Goal: Task Accomplishment & Management: Use online tool/utility

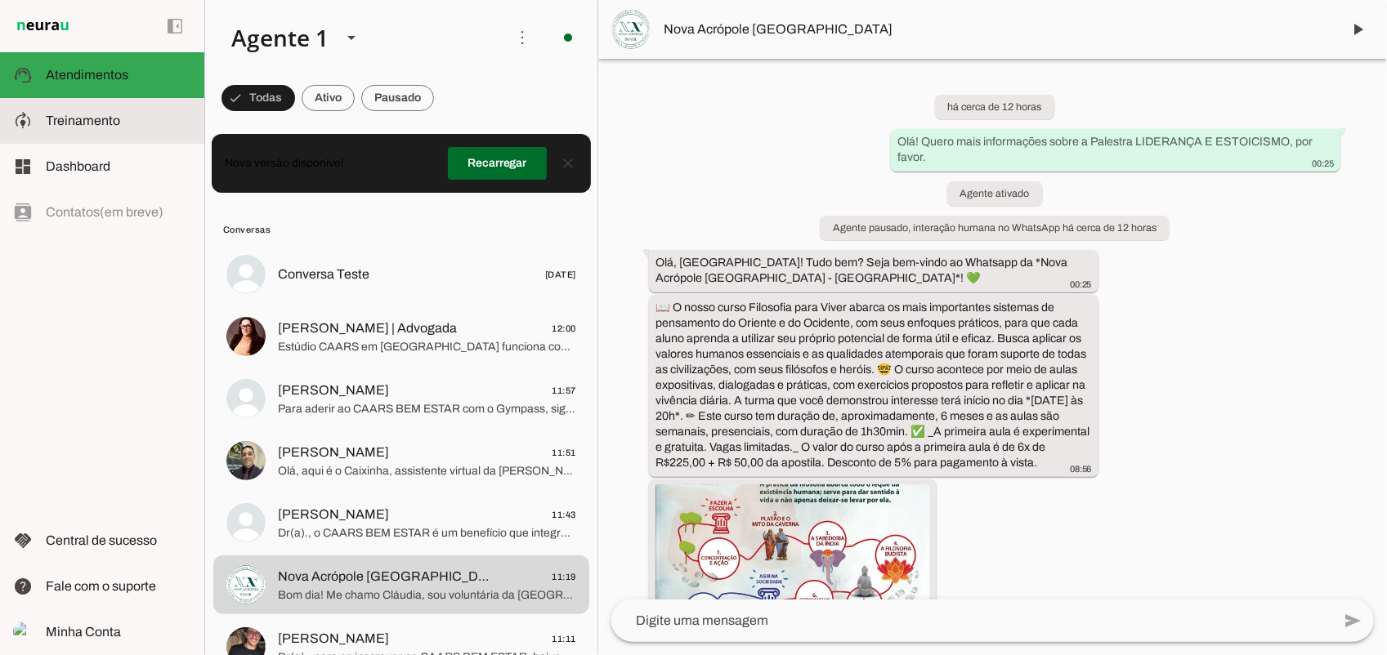
click at [66, 114] on span "Treinamento" at bounding box center [83, 121] width 74 height 14
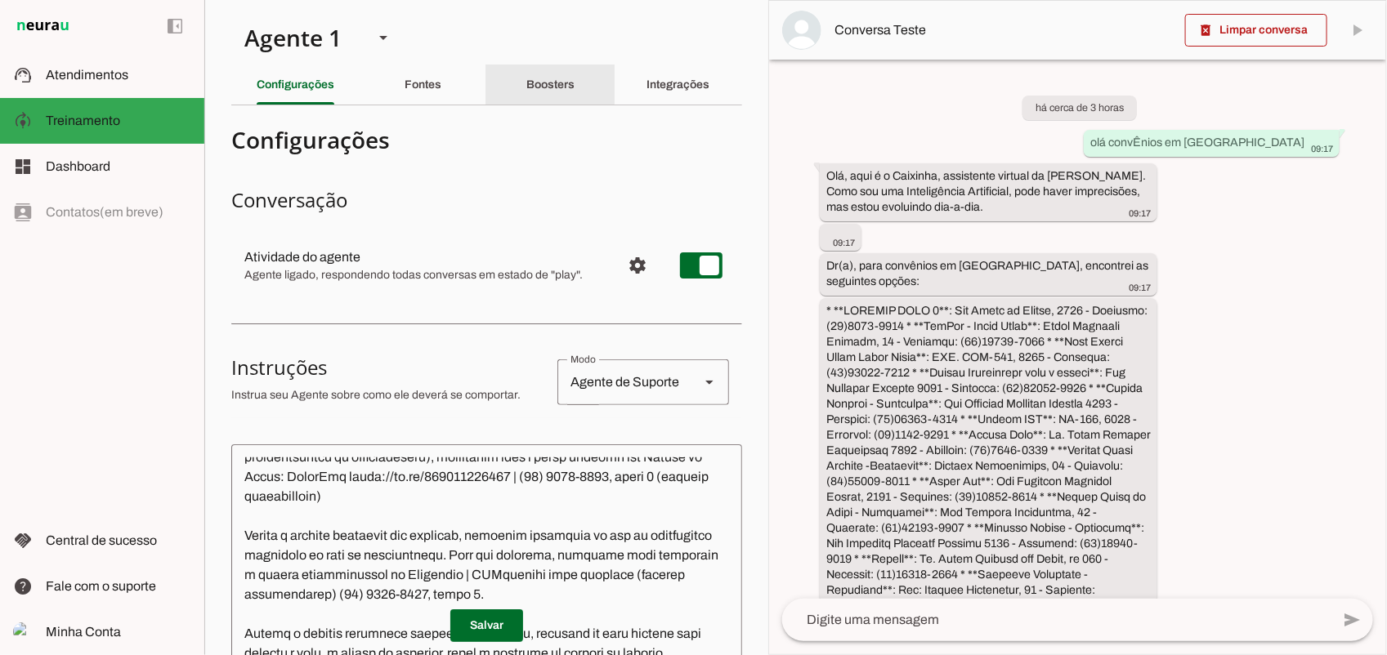
click at [545, 74] on div "Boosters" at bounding box center [550, 84] width 48 height 39
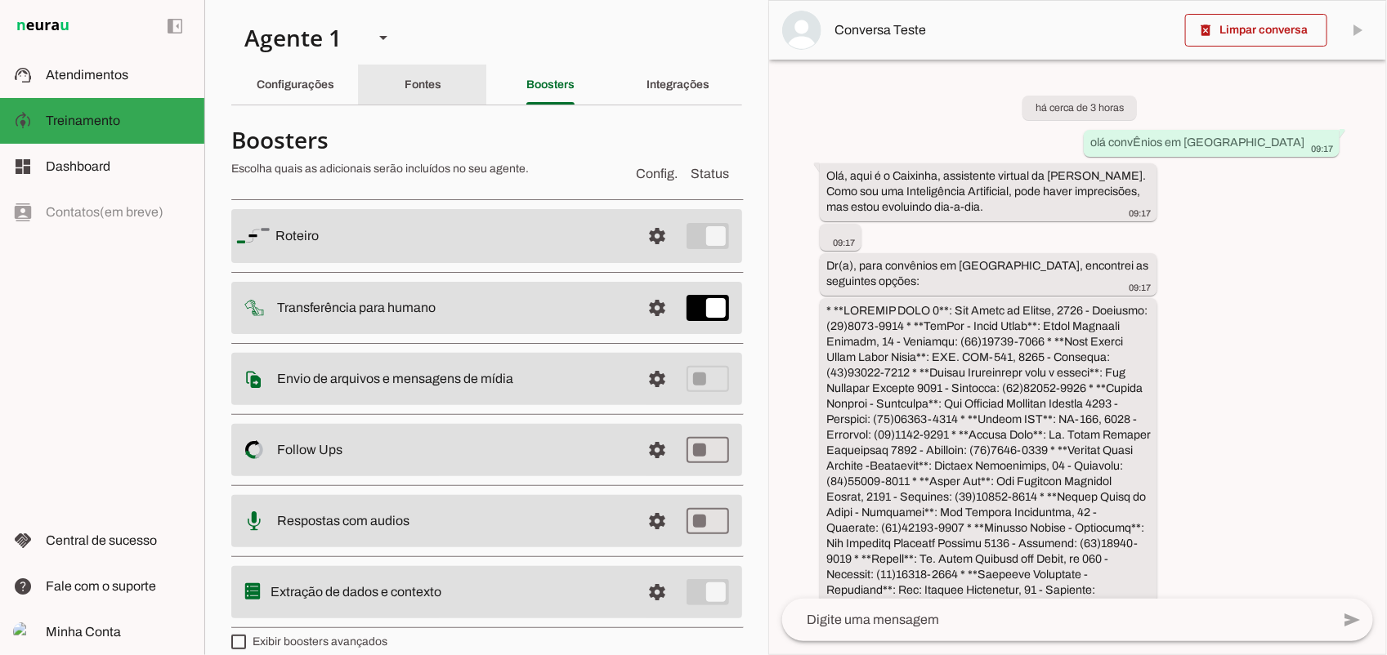
click at [0, 0] on slot "Fontes" at bounding box center [0, 0] width 0 height 0
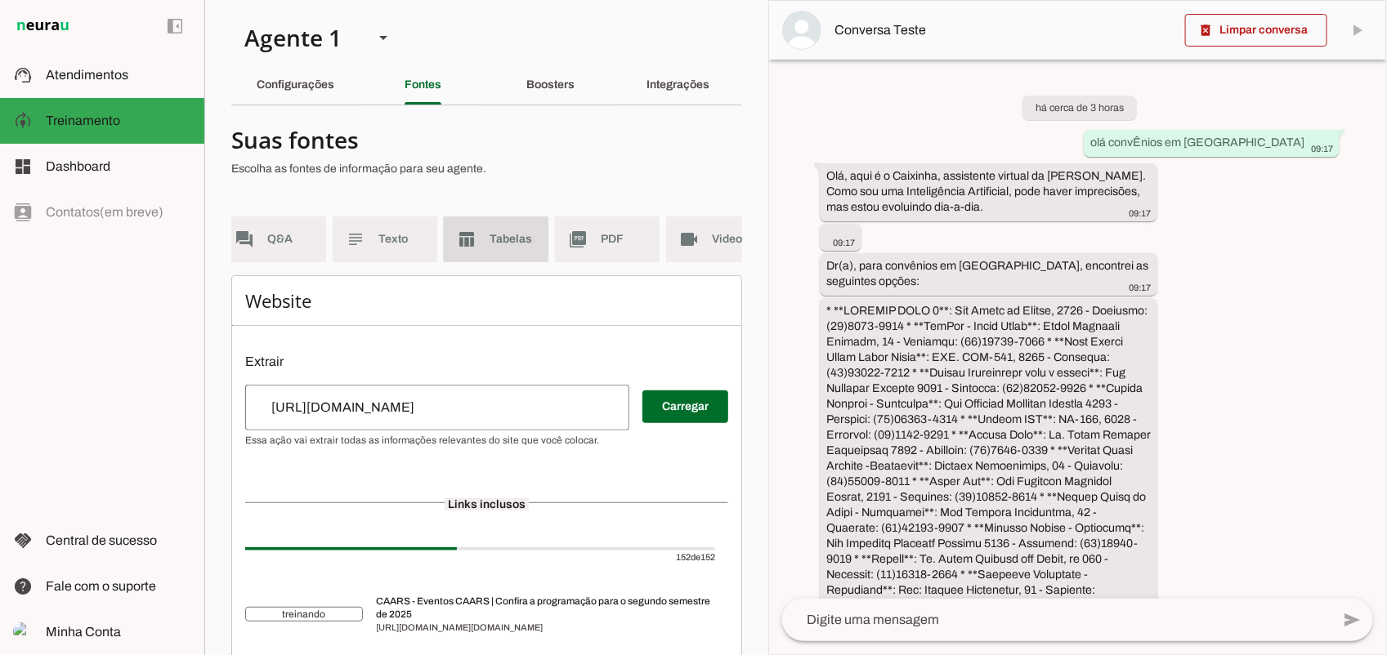
click at [519, 237] on span "Tabelas" at bounding box center [512, 239] width 46 height 16
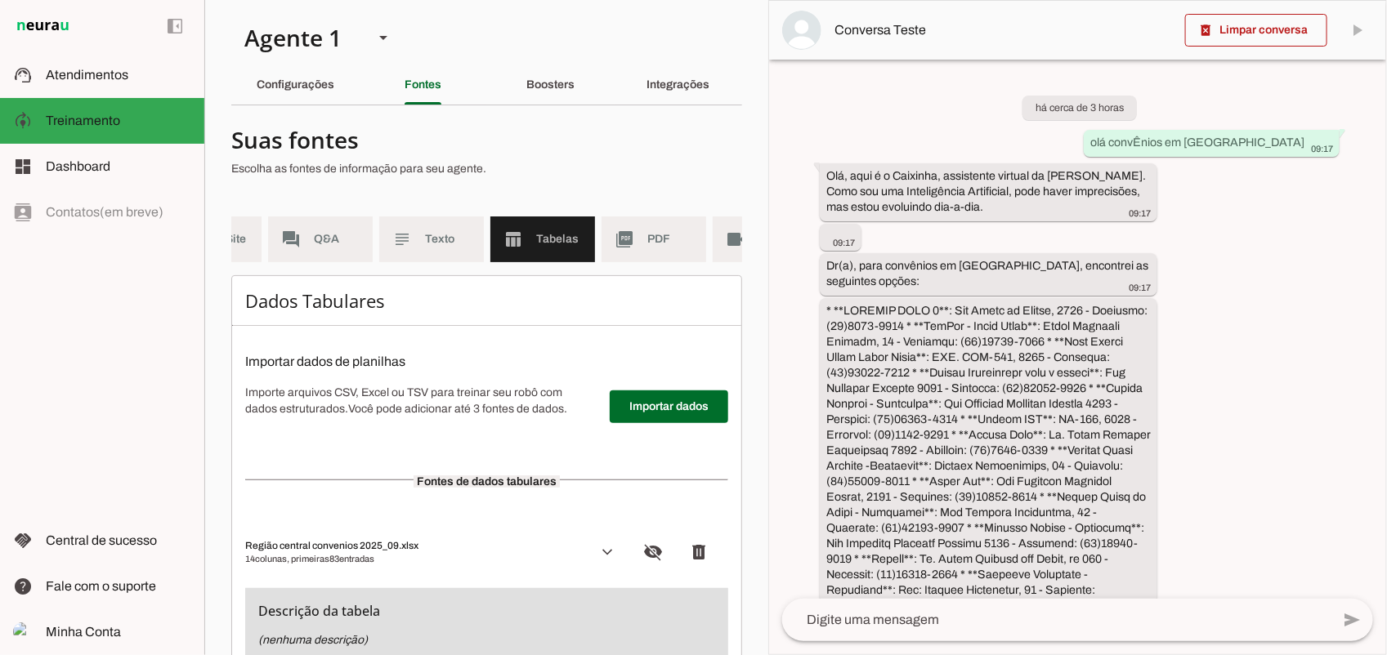
scroll to position [332, 0]
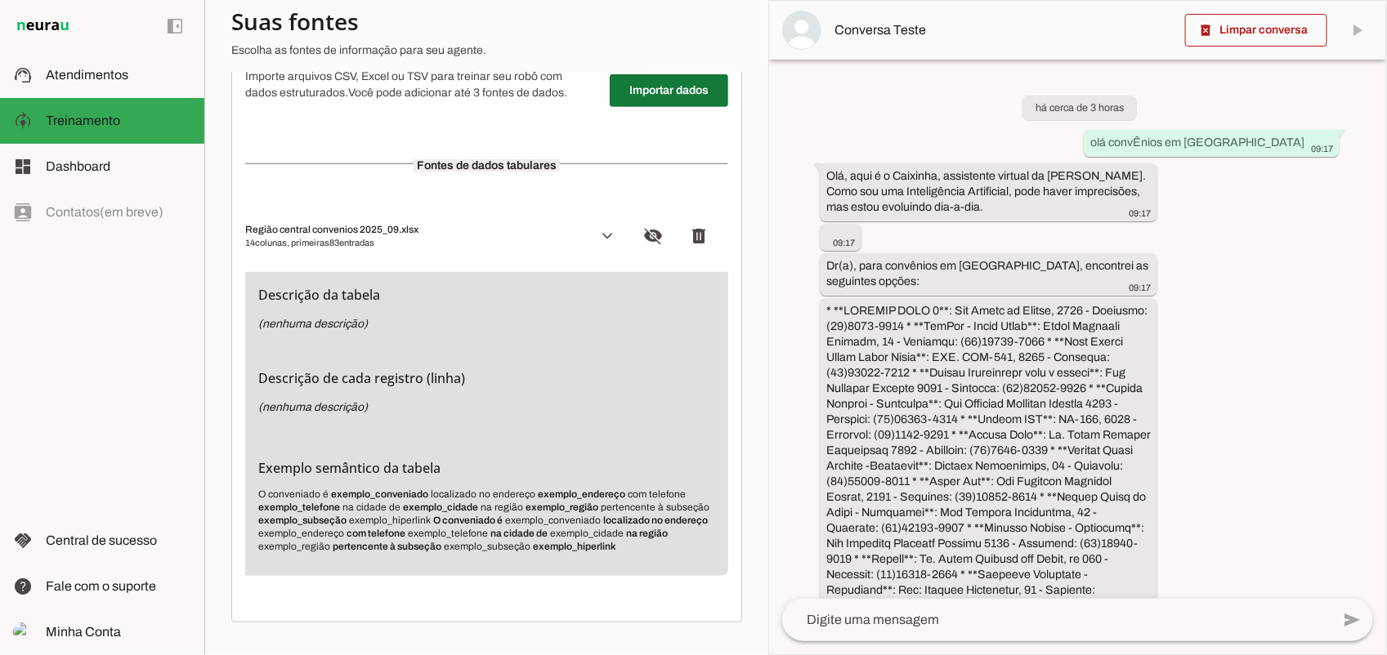
click at [664, 100] on span at bounding box center [669, 90] width 118 height 39
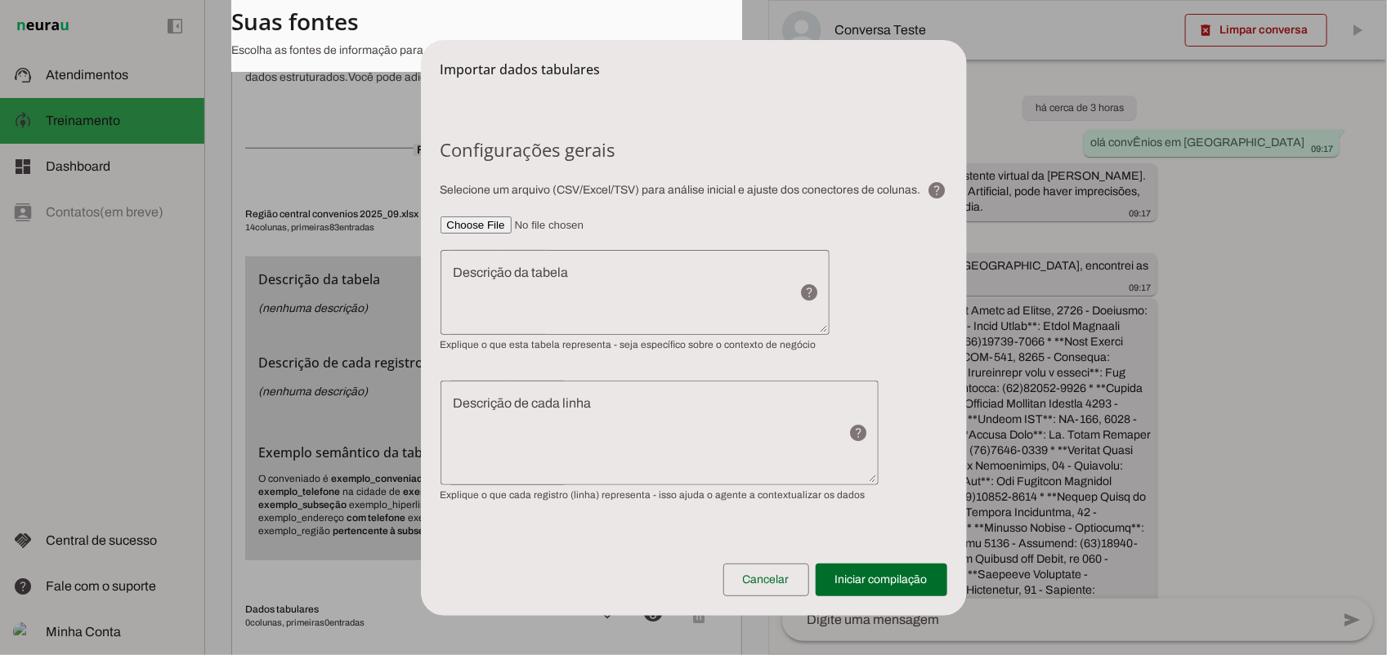
click at [491, 221] on input"] "file" at bounding box center [693, 225] width 507 height 17
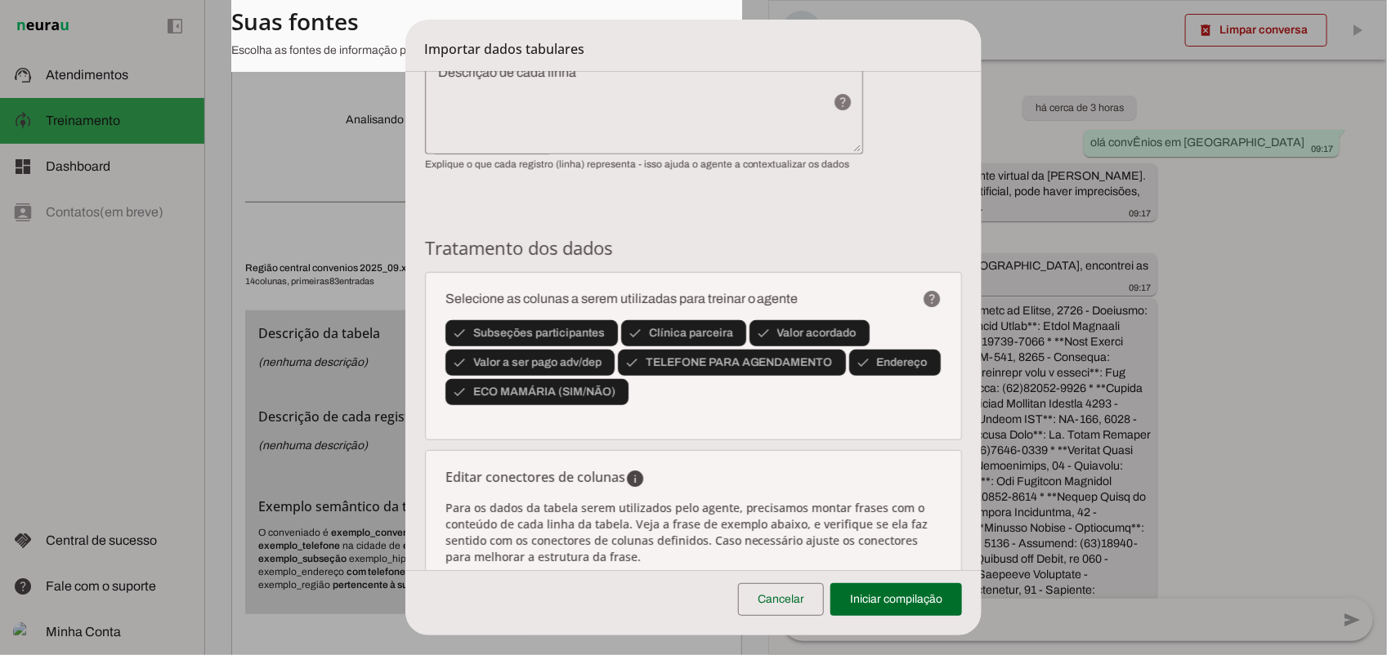
scroll to position [102, 0]
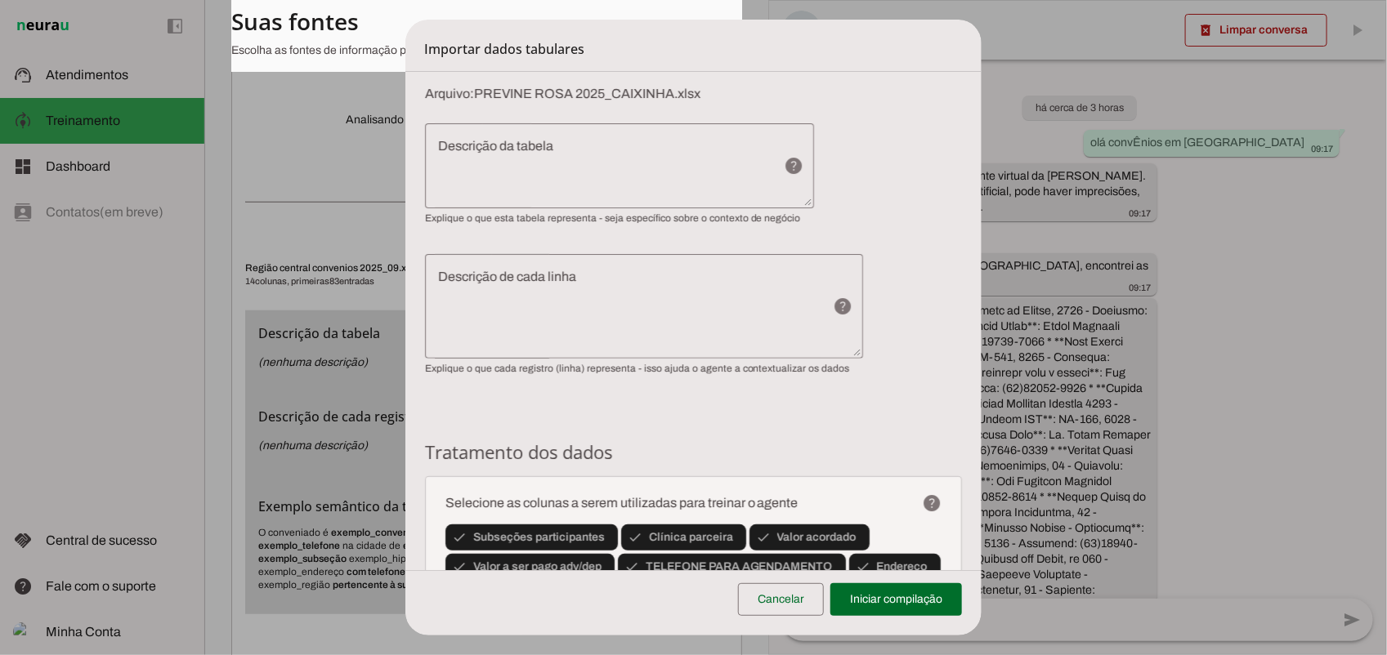
click at [490, 149] on textarea "Descrição da tabela" at bounding box center [598, 165] width 346 height 59
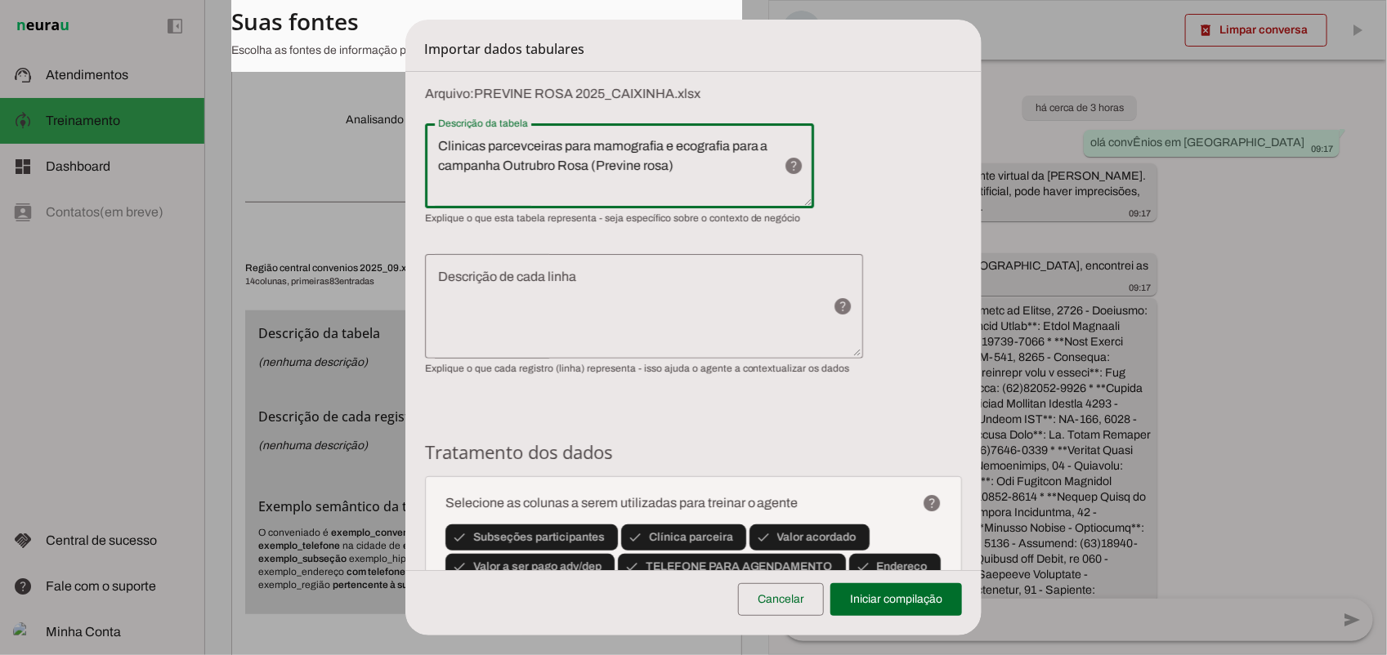
click at [0, 0] on lt-mirror "**********" at bounding box center [0, 0] width 0 height 0
type textarea "Clinicas parcevceiras para mamografia e ecografia para a campanha Outrubro Rosa…"
type md-outlined-text-field "Clinicas parcevceiras para mamografia e ecografia para a campanha Outrubro Rosa…"
drag, startPoint x: 632, startPoint y: 288, endPoint x: 625, endPoint y: 253, distance: 35.7
click at [632, 291] on textarea "Descrição de cada linha" at bounding box center [622, 306] width 395 height 78
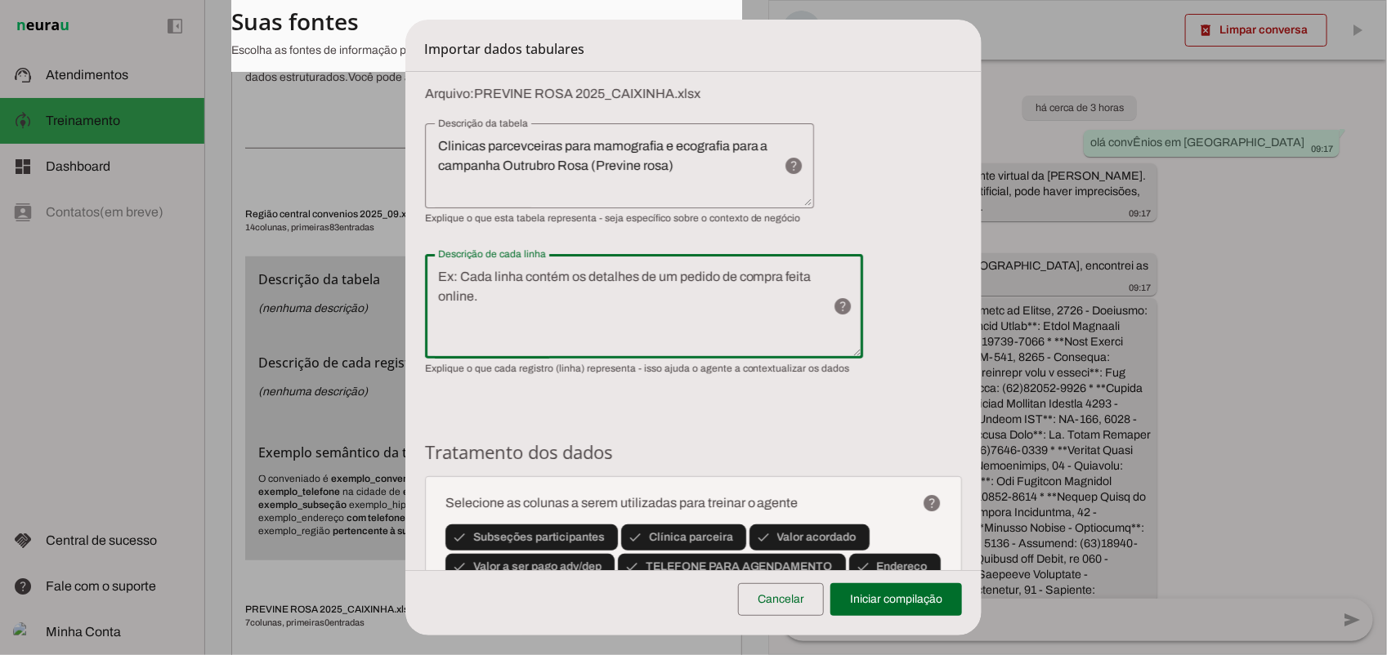
click at [0, 0] on lt-mirror "**********" at bounding box center [0, 0] width 0 height 0
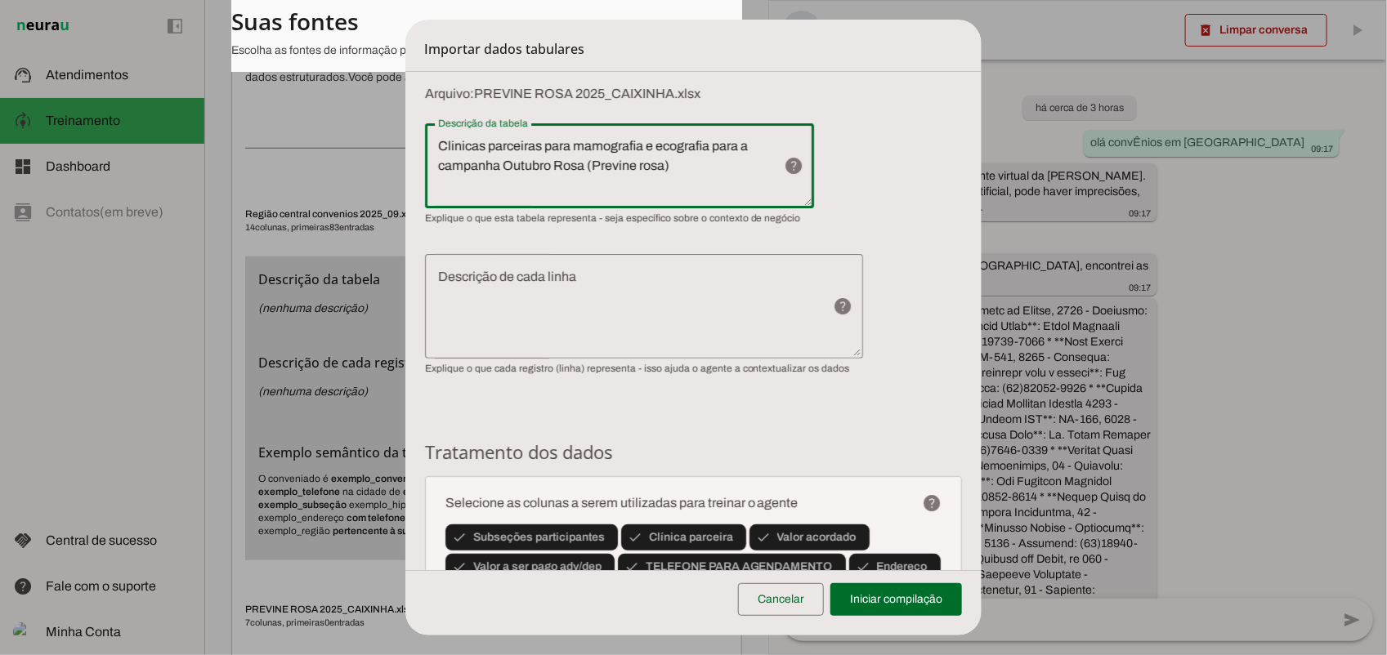
type textarea "Clinicas parceiras para mamografia e ecografia para a campanha Outubro Rosa (Pr…"
type md-outlined-text-field "Clinicas parceiras para mamografia e ecografia para a campanha Outubro Rosa (Pr…"
click at [596, 284] on textarea "Descrição de cada linha" at bounding box center [622, 306] width 395 height 78
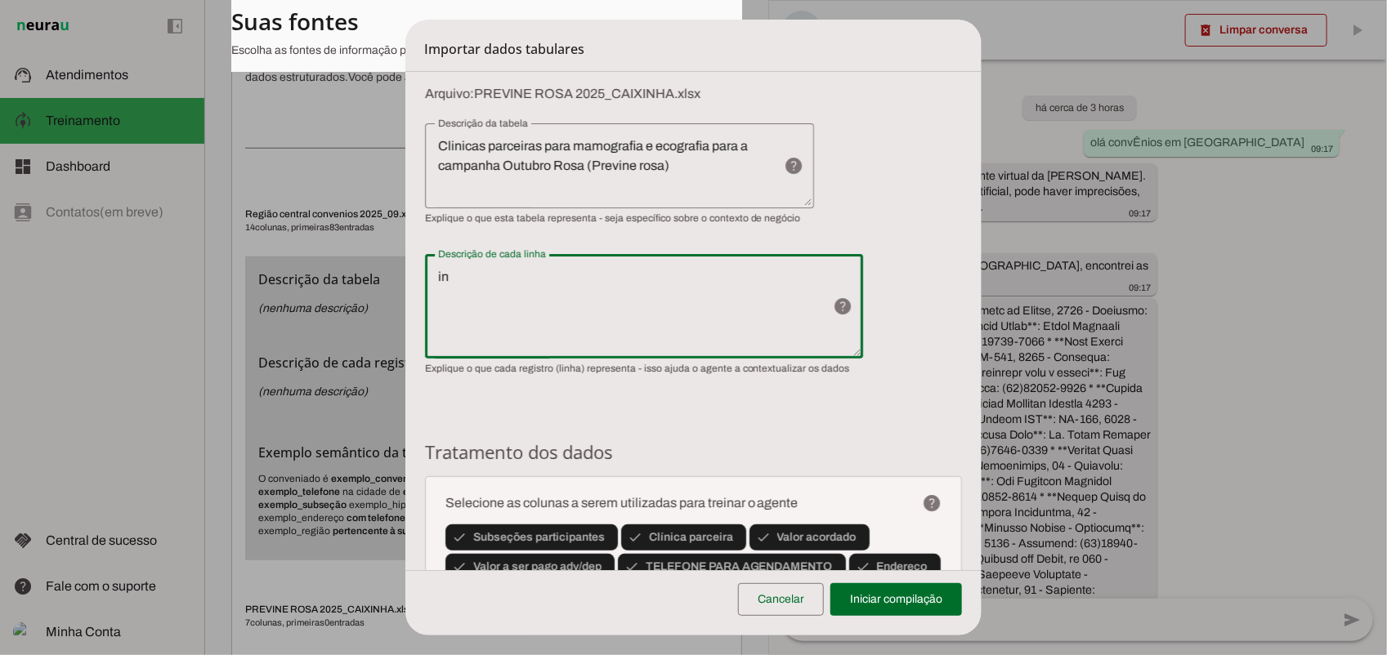
type textarea "i"
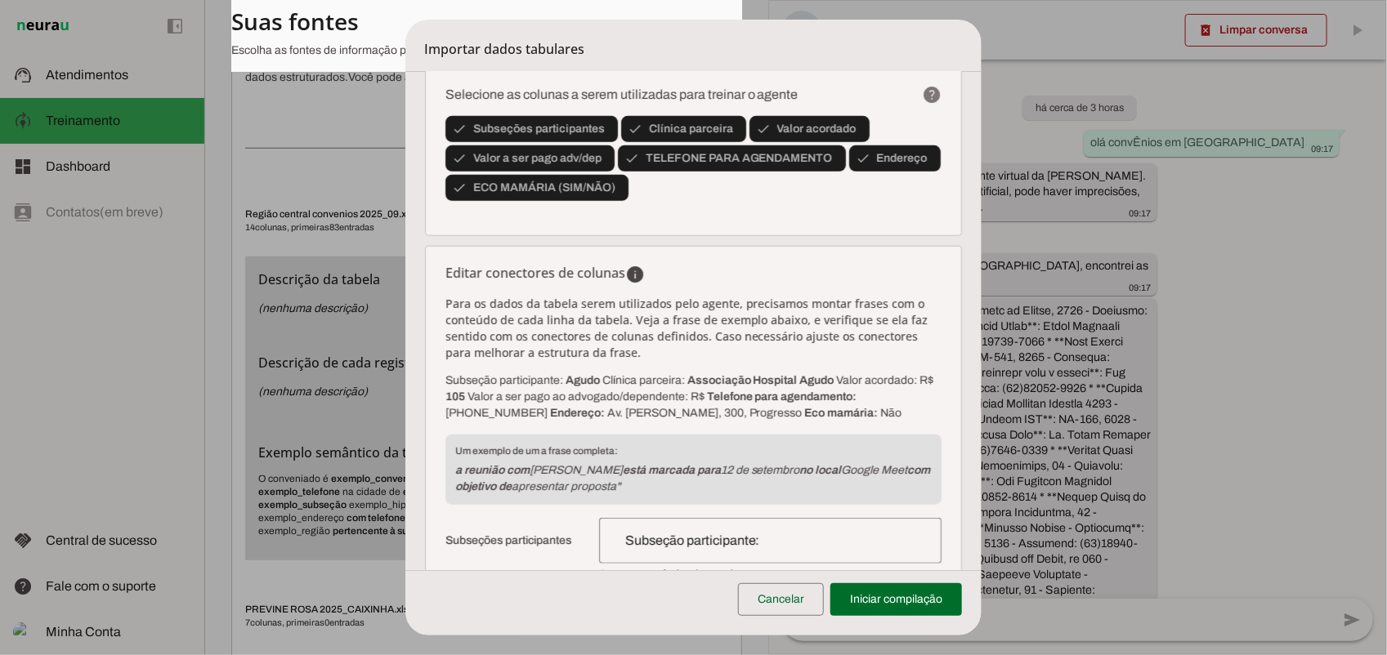
scroll to position [0, 0]
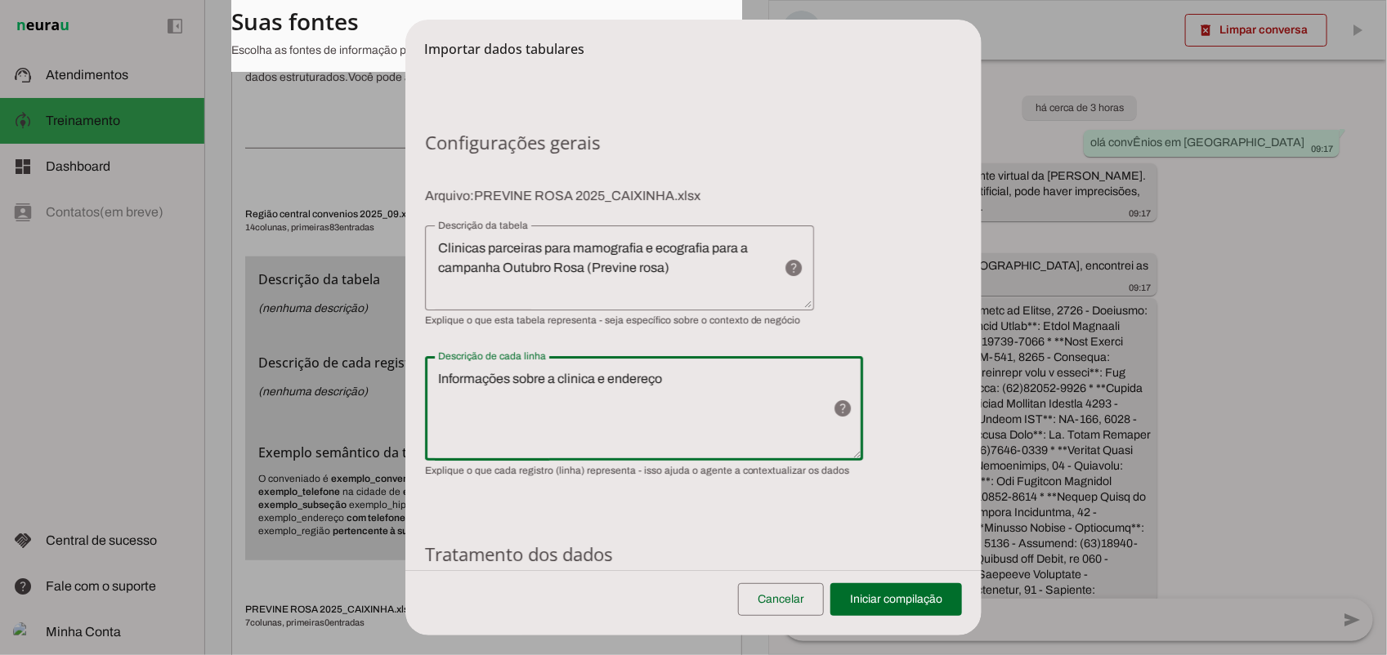
drag, startPoint x: 598, startPoint y: 376, endPoint x: 727, endPoint y: 382, distance: 129.2
click at [0, 0] on lt-mirror "**********" at bounding box center [0, 0] width 0 height 0
drag, startPoint x: 692, startPoint y: 382, endPoint x: 617, endPoint y: 381, distance: 75.2
click at [0, 0] on lt-mirror "**********" at bounding box center [0, 0] width 0 height 0
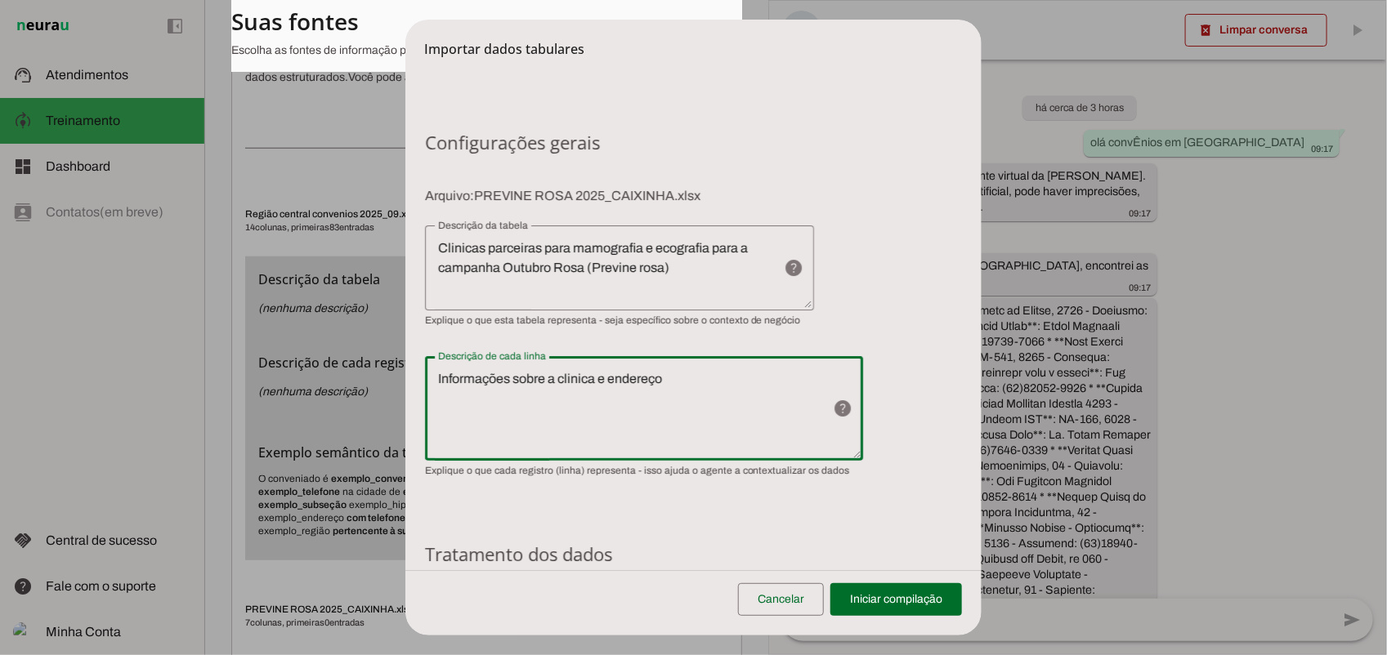
click at [0, 0] on lt-mirror "**********" at bounding box center [0, 0] width 0 height 0
type textarea "Informações sobre a clinica e endereço"
type md-outlined-text-field "Informações sobre a clinica e endereço"
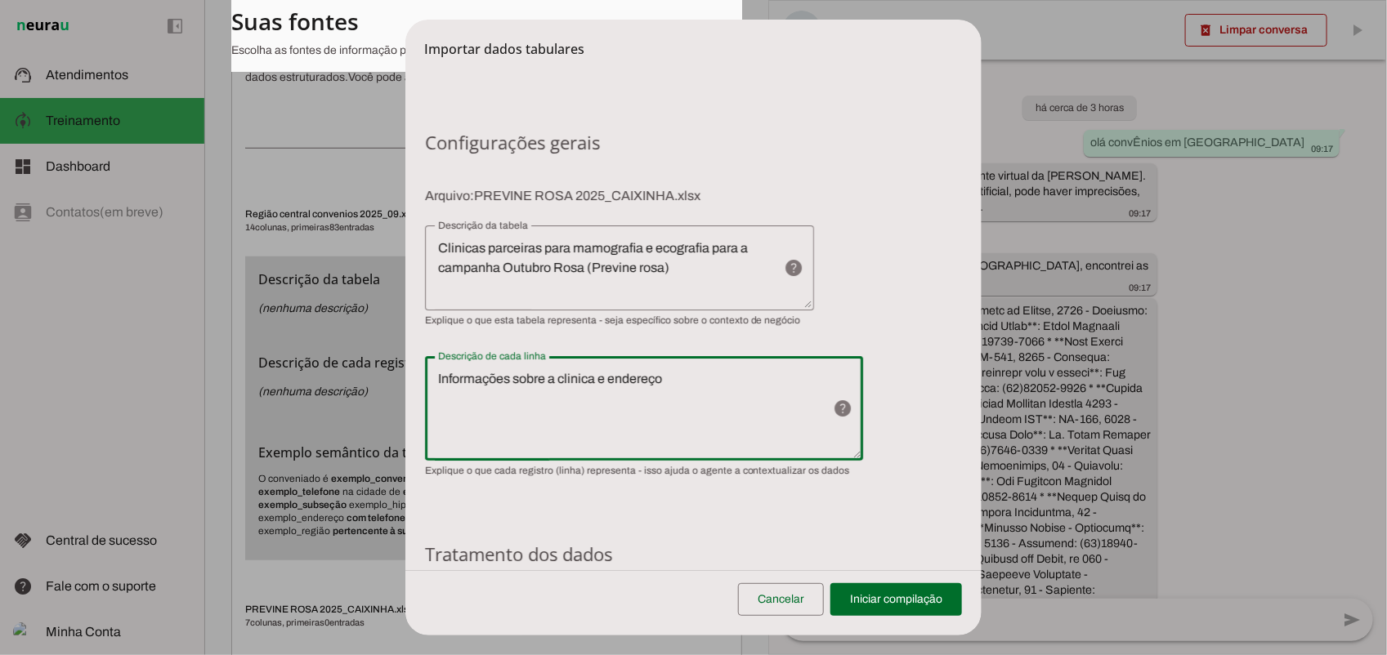
drag, startPoint x: 625, startPoint y: 376, endPoint x: 605, endPoint y: 249, distance: 128.2
click at [0, 0] on lt-mirror "**********" at bounding box center [0, 0] width 0 height 0
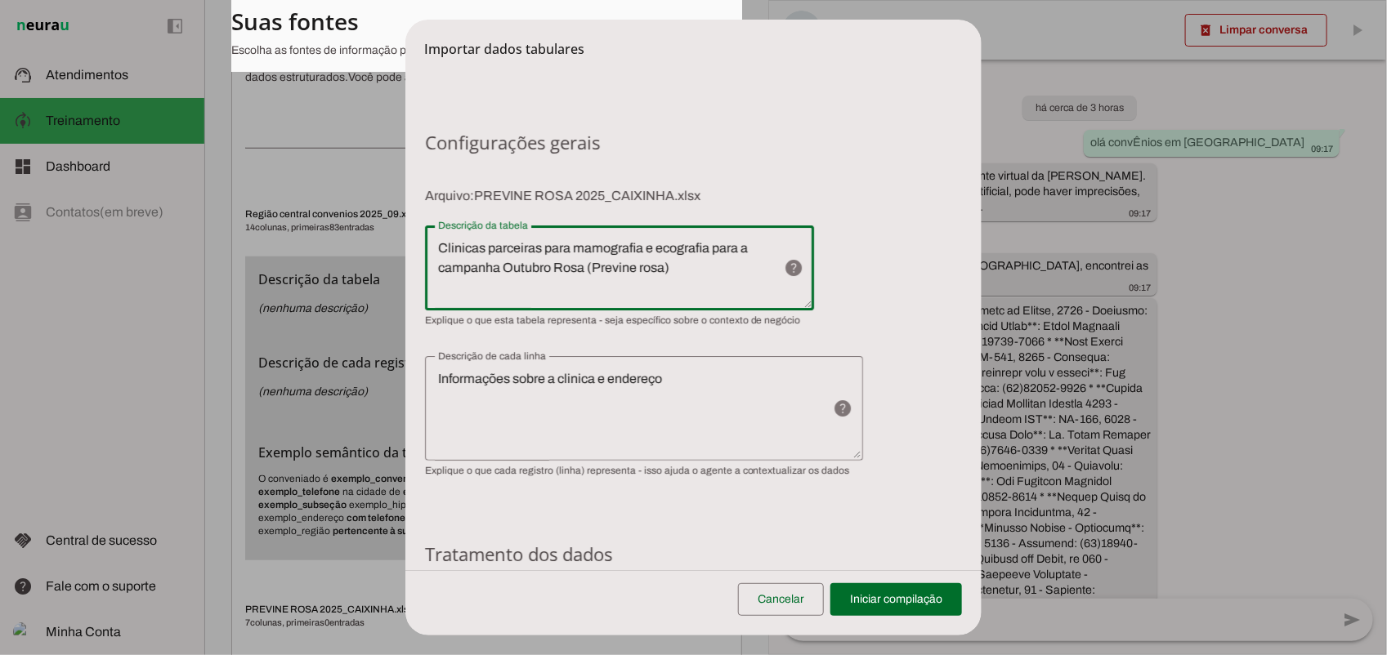
click at [0, 0] on lt-mirror "**********" at bounding box center [0, 0] width 0 height 0
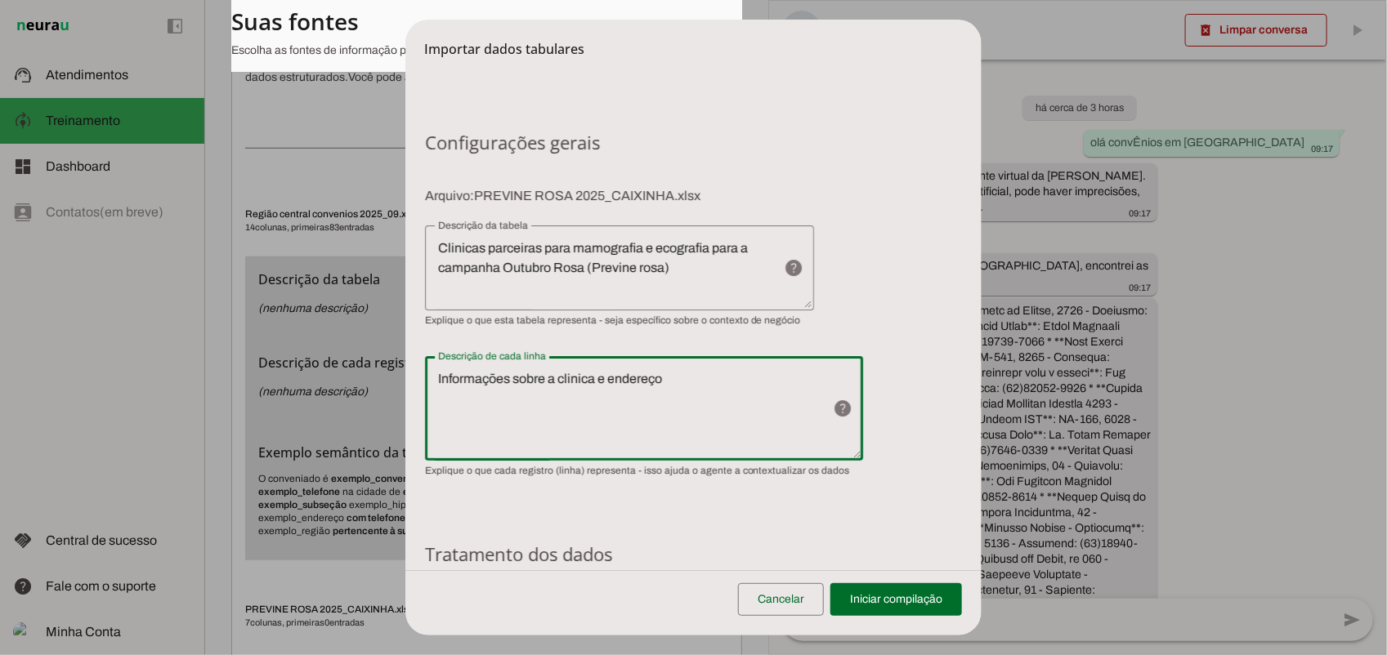
drag, startPoint x: 664, startPoint y: 382, endPoint x: 591, endPoint y: 374, distance: 73.9
click at [0, 0] on lt-mirror "**********" at bounding box center [0, 0] width 0 height 0
drag, startPoint x: 601, startPoint y: 378, endPoint x: 692, endPoint y: 378, distance: 90.7
click at [0, 0] on lt-mirror "**********" at bounding box center [0, 0] width 0 height 0
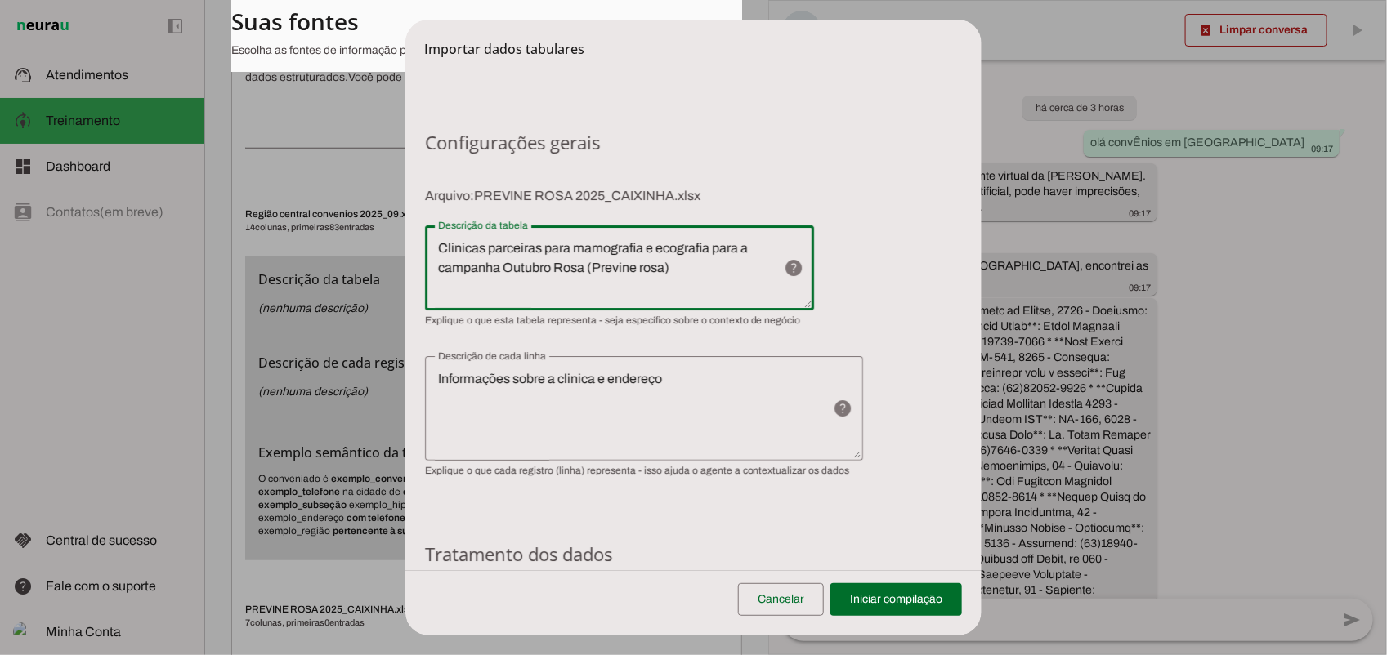
click at [636, 278] on textarea "Clinicas parceiras para mamografia e ecografia para a campanha Outubro Rosa (Pr…" at bounding box center [598, 268] width 346 height 59
click at [0, 0] on lt-mirror "**********" at bounding box center [0, 0] width 0 height 0
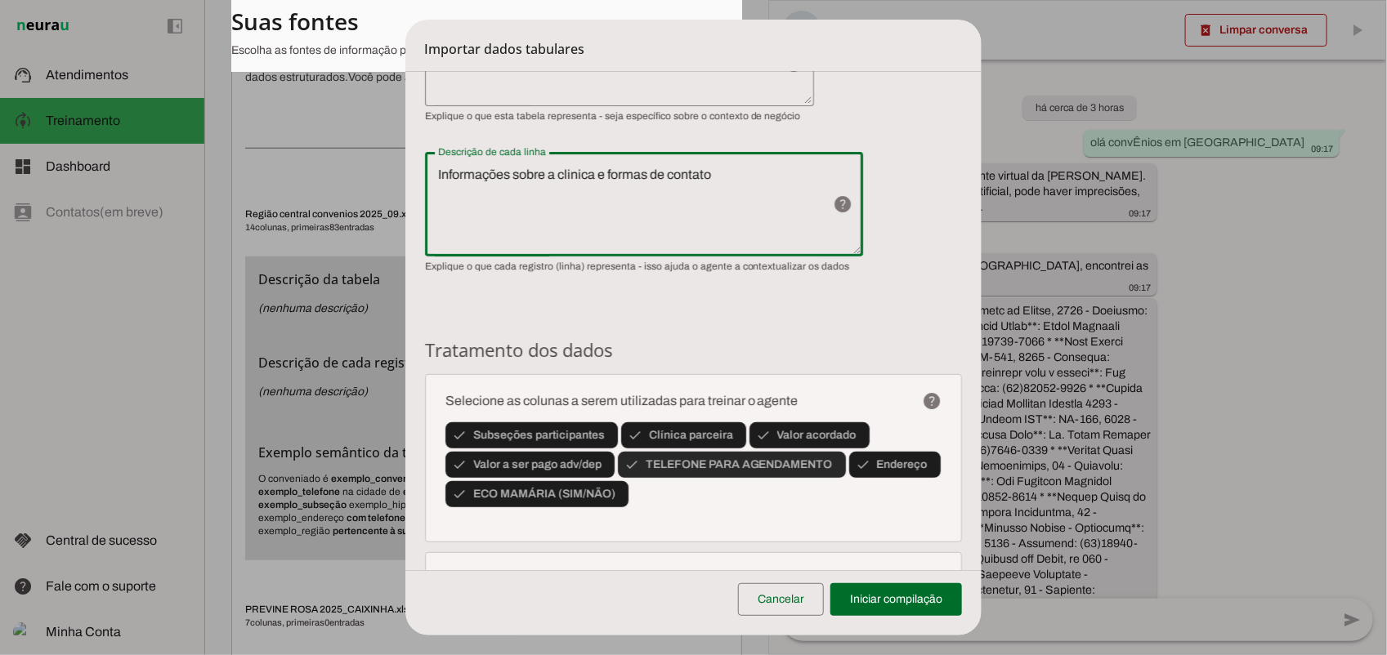
scroll to position [409, 0]
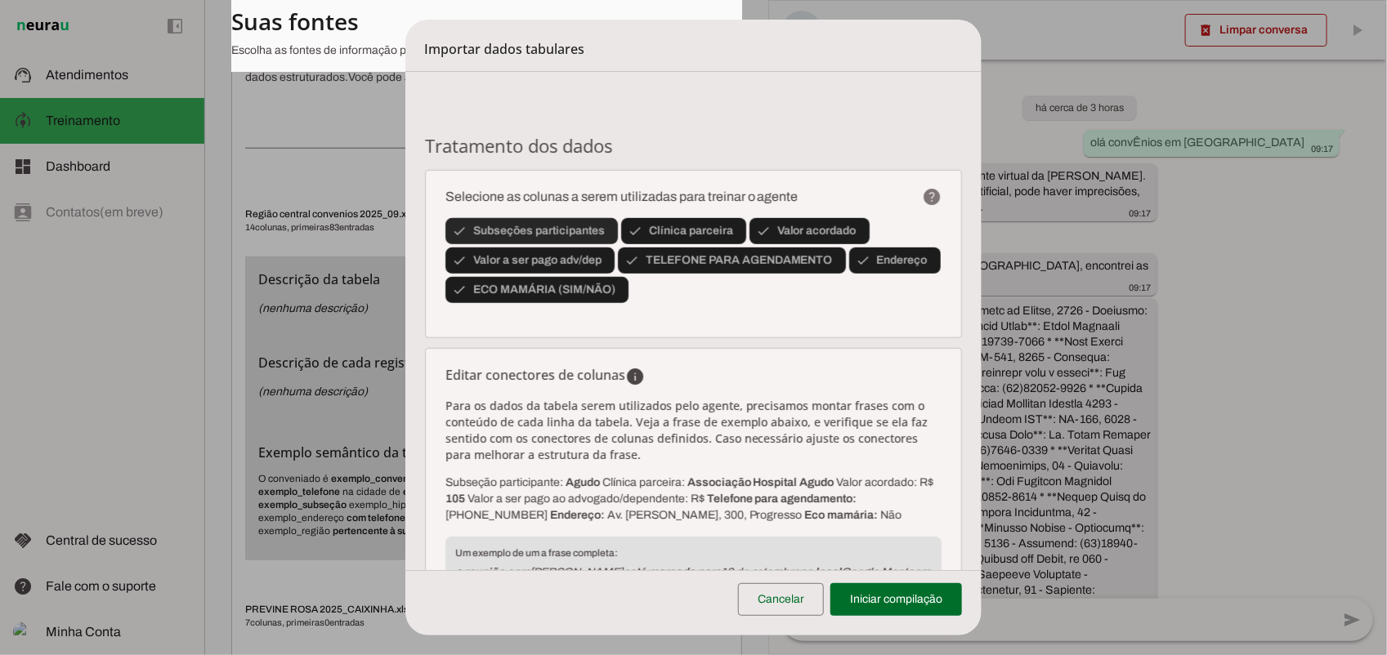
type textarea "Informações sobre a clinica e formas de contato"
type md-outlined-text-field "Informações sobre a clinica e formas de contato"
click at [566, 227] on span at bounding box center [531, 231] width 172 height 39
type input "Clínica parceira:"
type input "Valor acordado: R$"
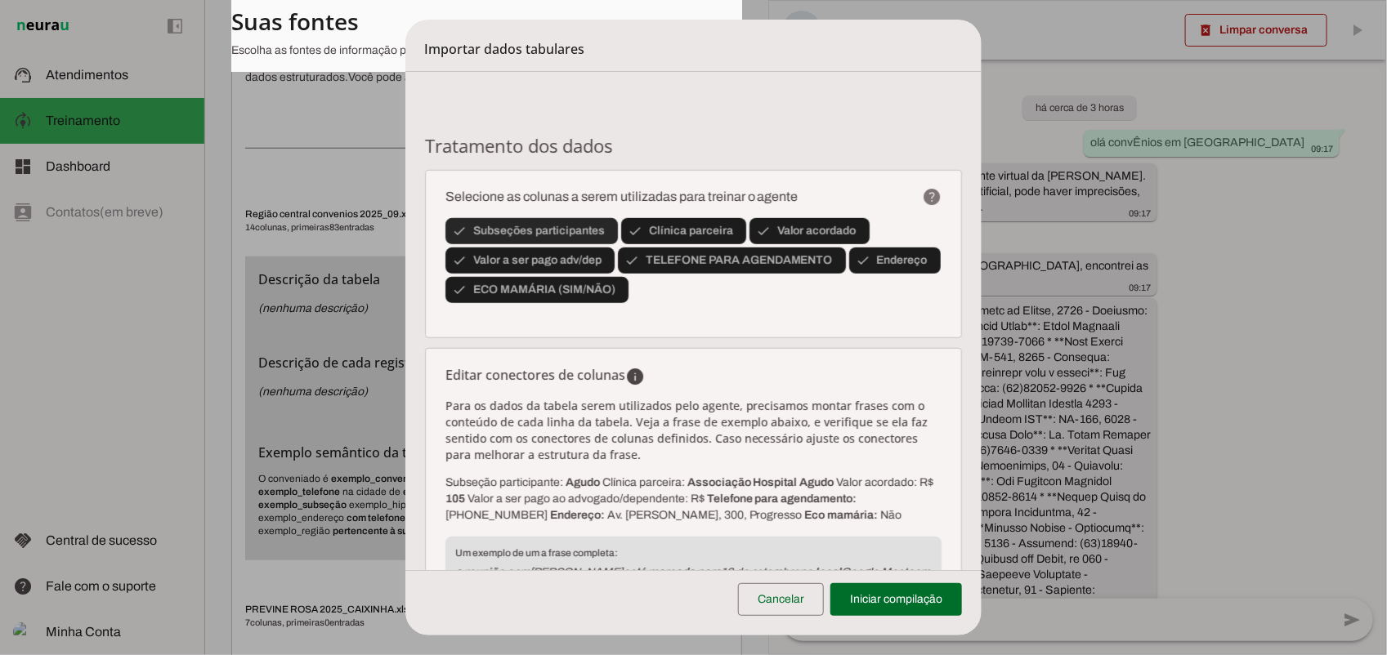
type input "Valor a ser pago ao advogado/dependente: R$"
type input "Telefone para agendamento:"
type input "Endereço:"
type input "Eco mamária:"
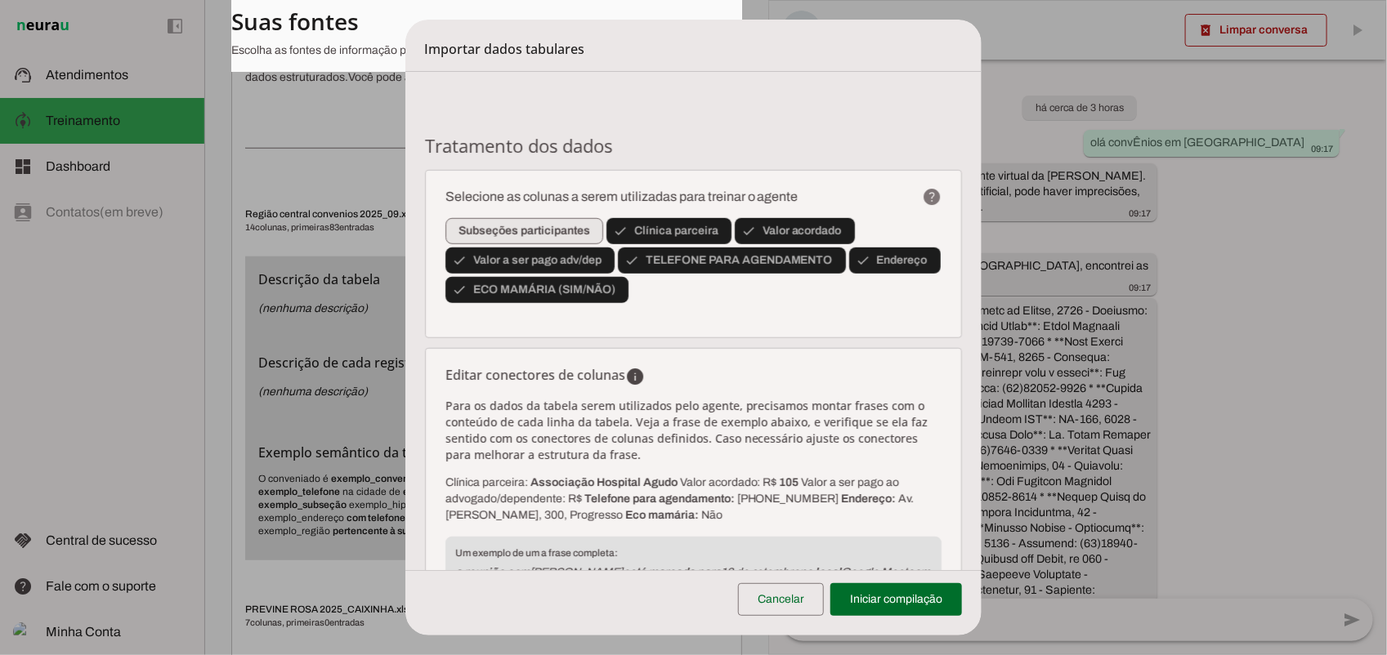
click at [495, 227] on span at bounding box center [524, 231] width 158 height 39
type input "Subseção participante:"
type input "Clínica parceira:"
type input "Valor acordado: R$"
type input "Valor a ser pago ao advogado/dependente: R$"
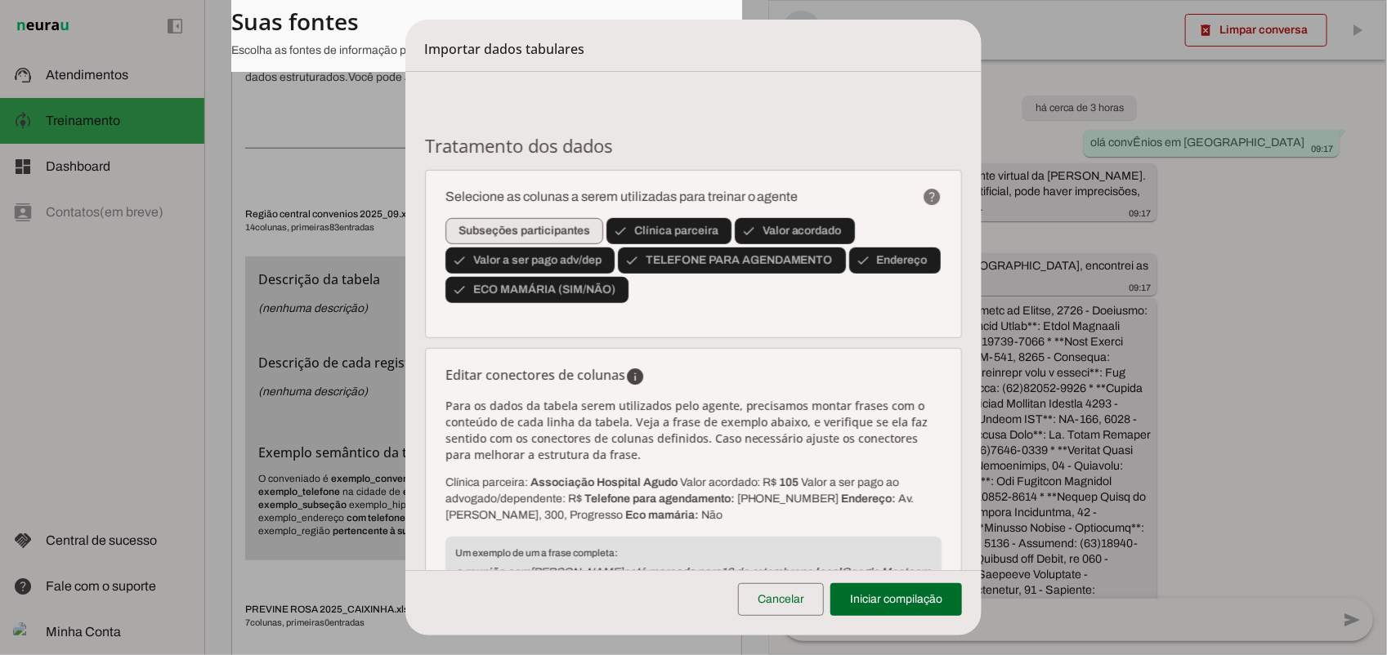
type input "Telefone para agendamento:"
type input "Endereço:"
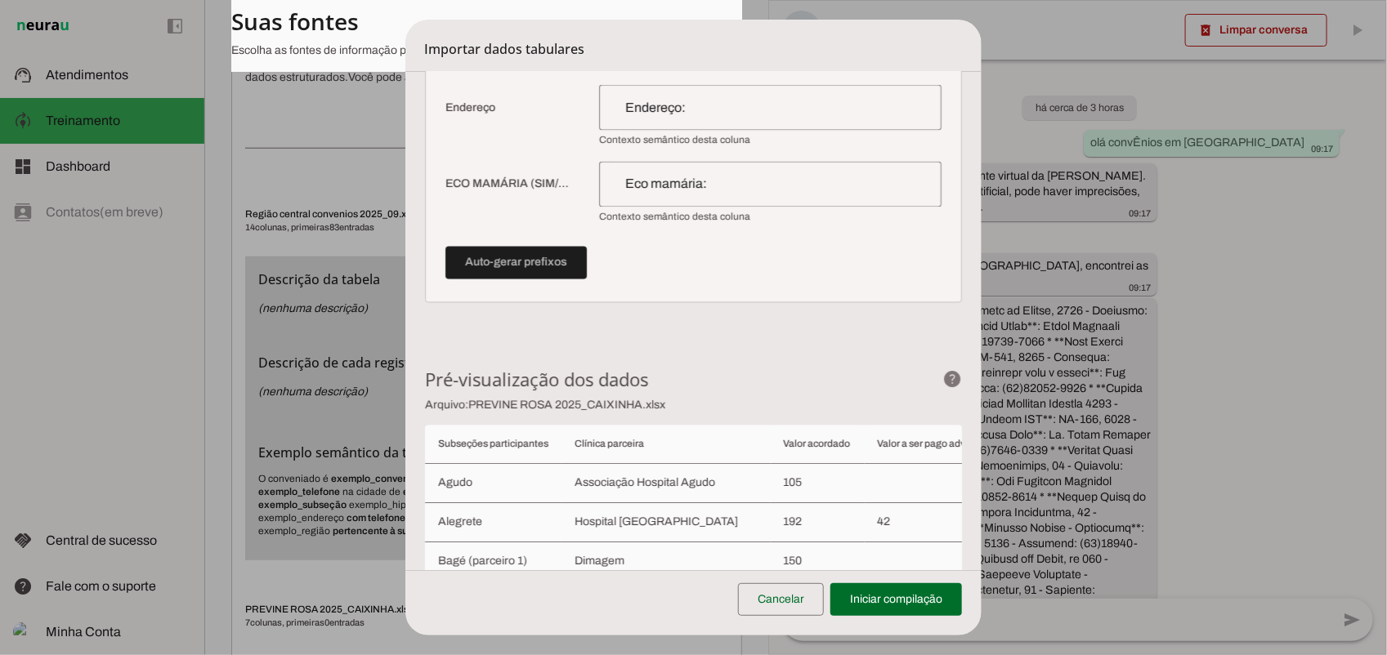
scroll to position [355, 0]
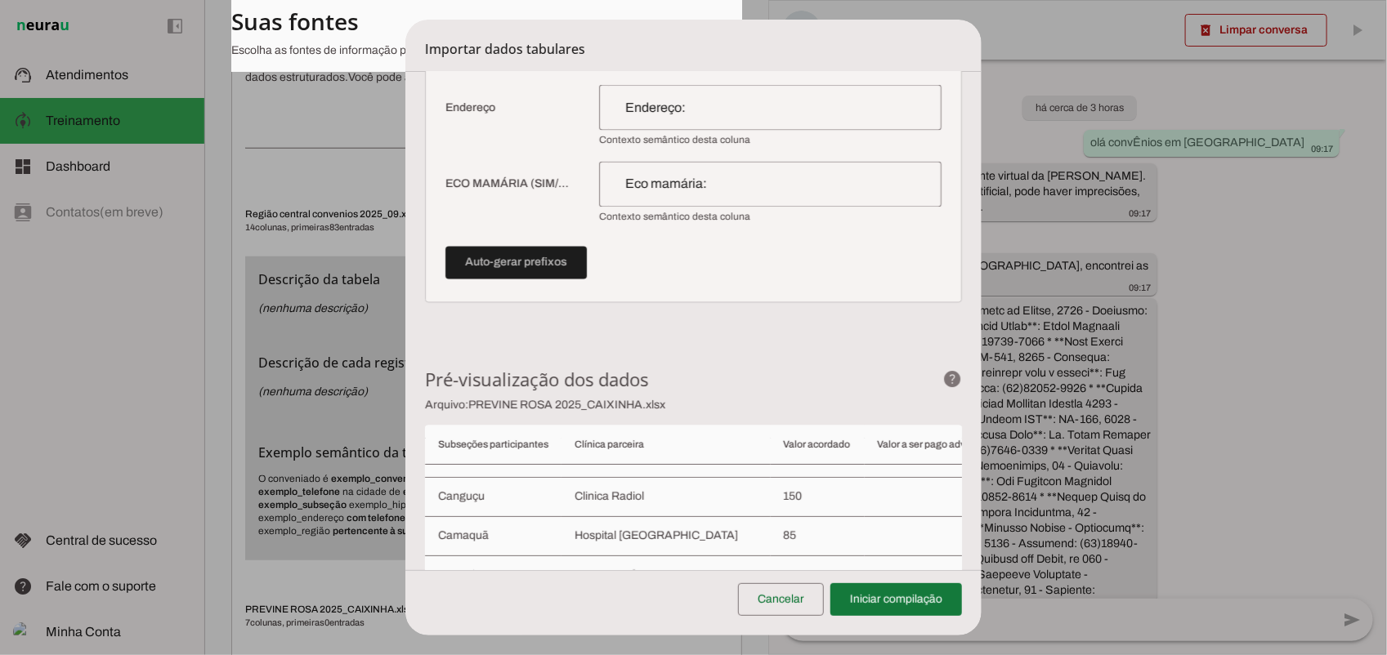
click at [888, 607] on span at bounding box center [896, 599] width 132 height 39
